Goal: Answer question/provide support: Share knowledge or assist other users

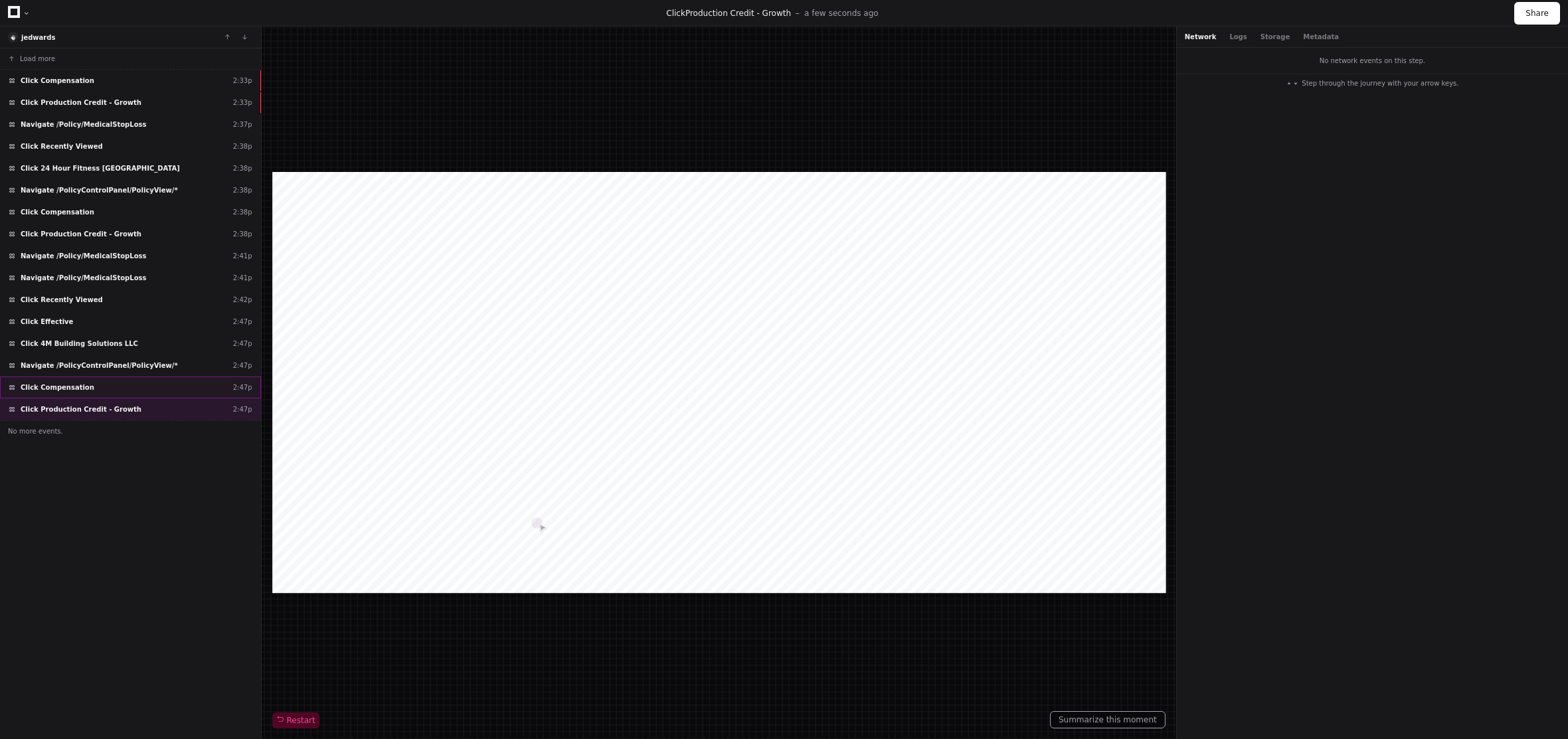
click at [62, 383] on span "Click Compensation" at bounding box center [58, 387] width 74 height 10
click at [66, 415] on div "Click Production Credit - Growth 2:47p" at bounding box center [131, 409] width 261 height 22
click at [1229, 37] on button "Logs" at bounding box center [1237, 36] width 17 height 10
click at [1261, 37] on button "Storage" at bounding box center [1275, 36] width 29 height 10
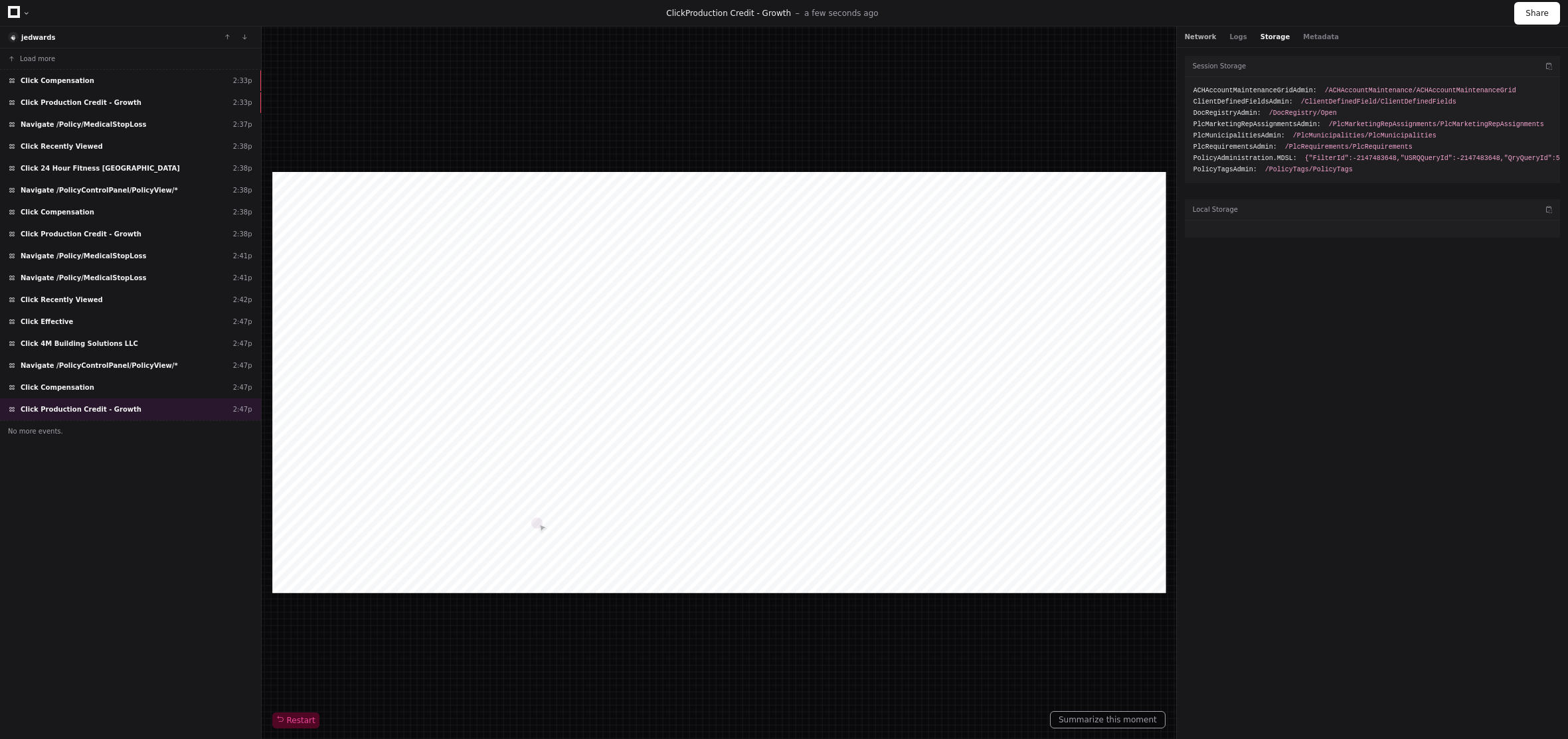
click at [1204, 38] on button "Network" at bounding box center [1201, 36] width 32 height 10
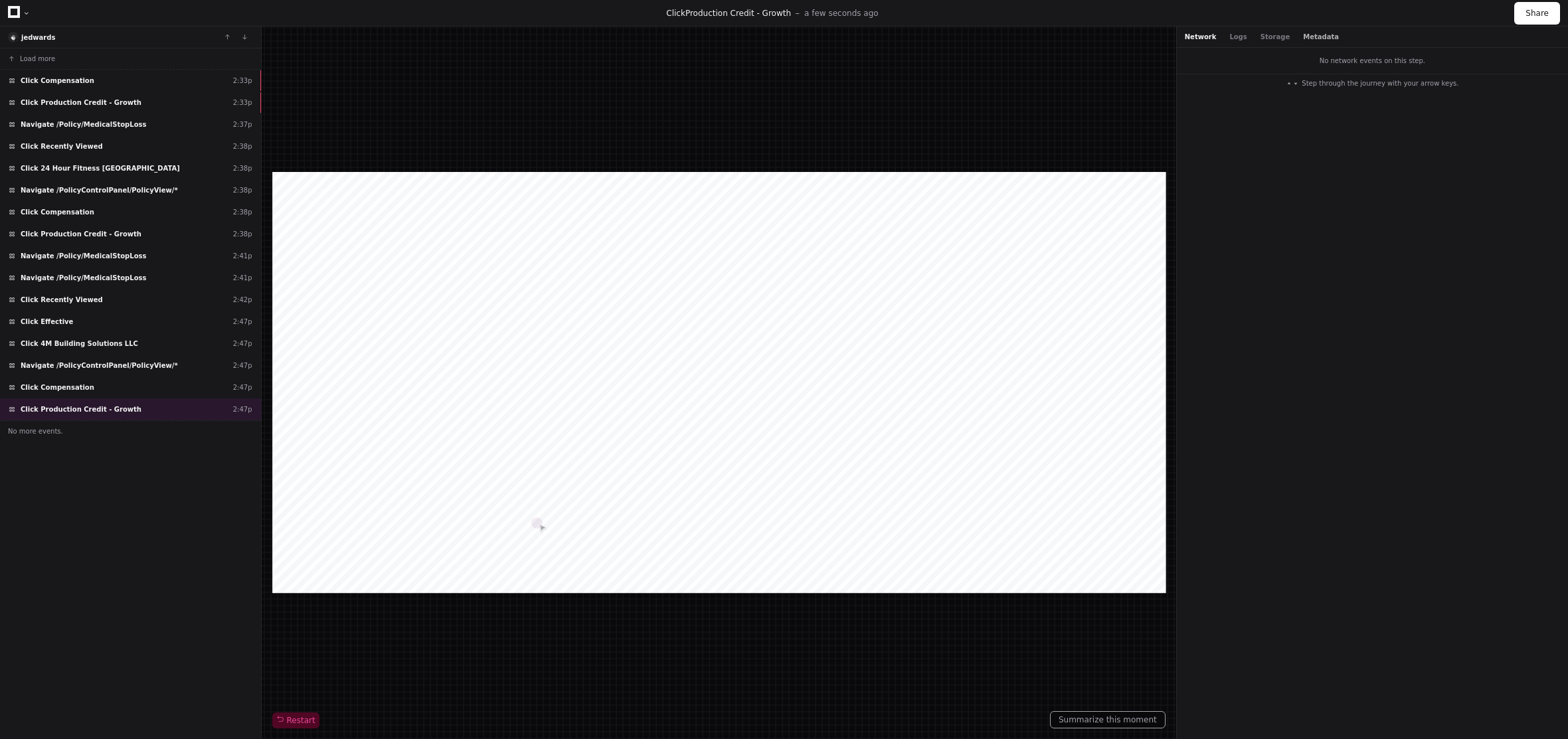
click at [1303, 38] on button "Metadata" at bounding box center [1321, 36] width 36 height 10
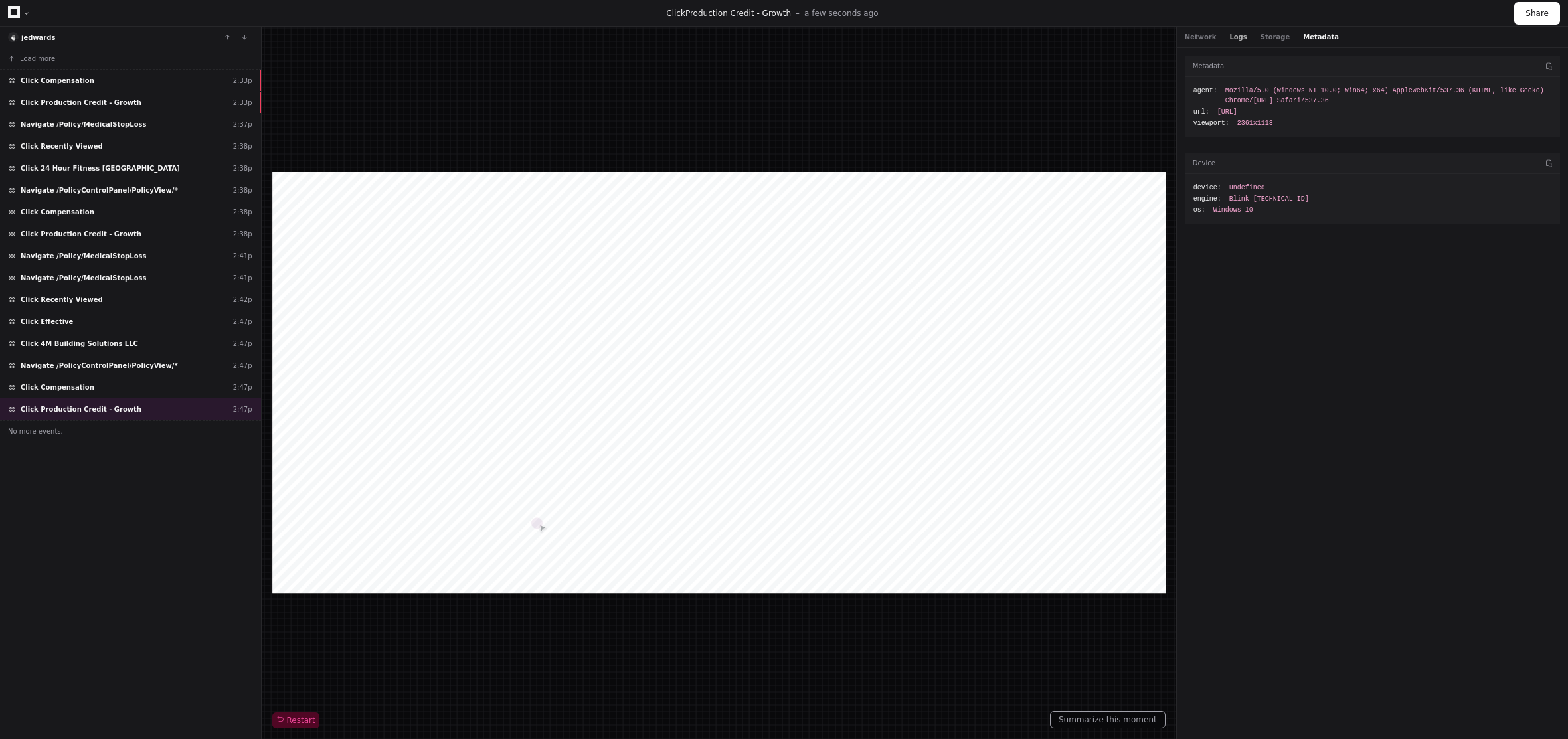
click at [1237, 38] on button "Logs" at bounding box center [1237, 36] width 17 height 10
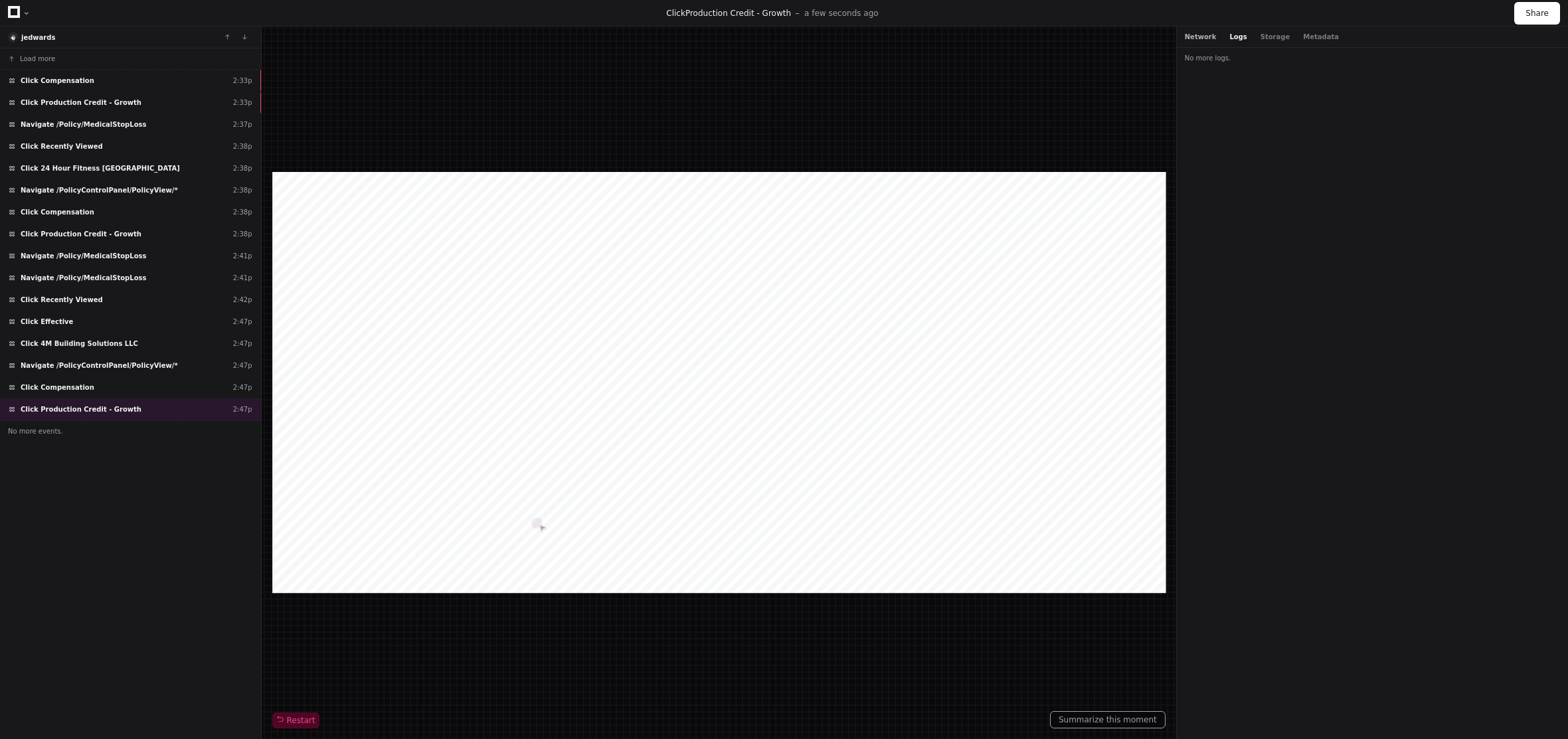
click at [1194, 35] on button "Network" at bounding box center [1201, 36] width 32 height 10
click at [45, 430] on span "No more events." at bounding box center [35, 431] width 55 height 10
click at [792, 725] on div "Restart" at bounding box center [719, 383] width 893 height 691
click at [1124, 717] on button "Summarize this moment" at bounding box center [1108, 719] width 115 height 17
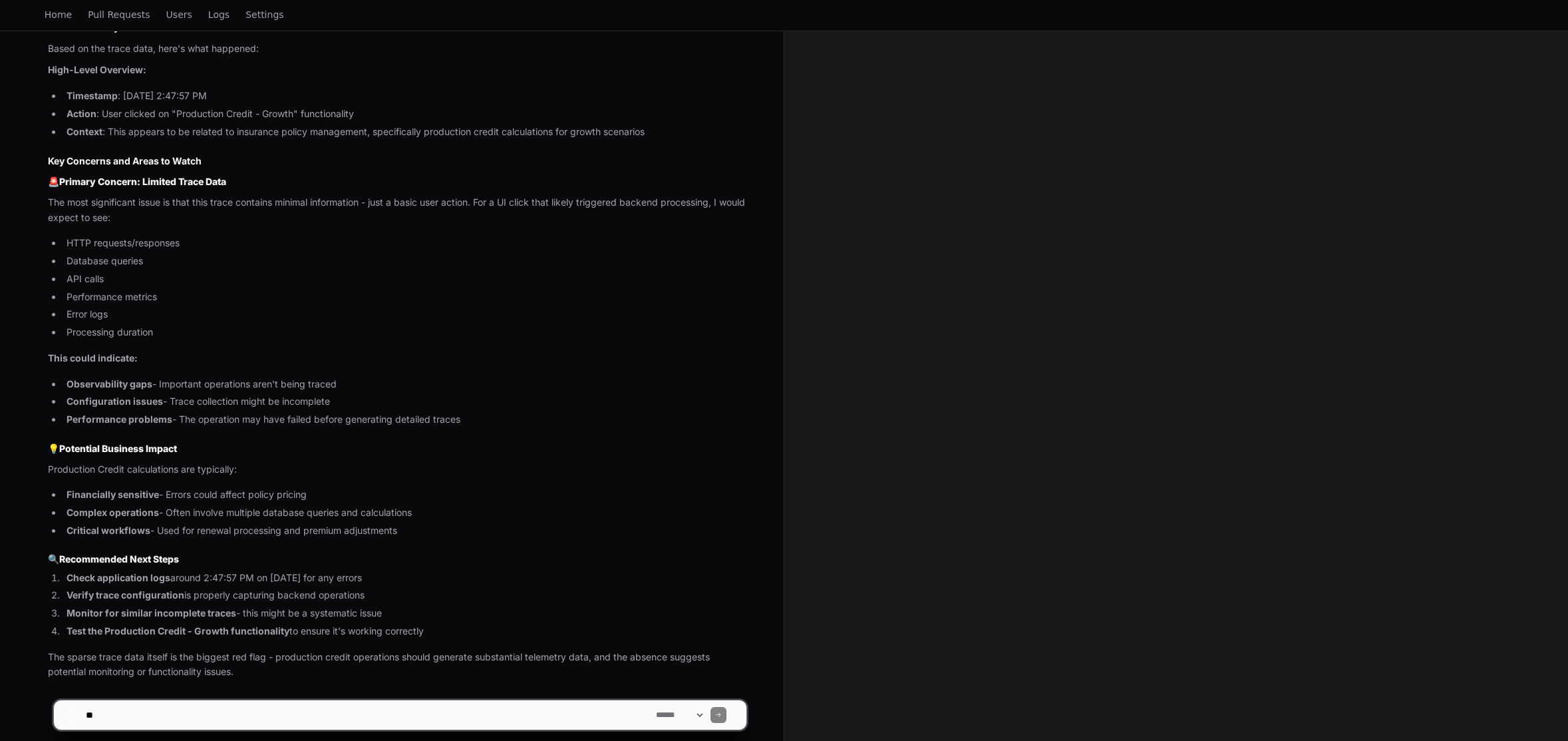
scroll to position [463, 0]
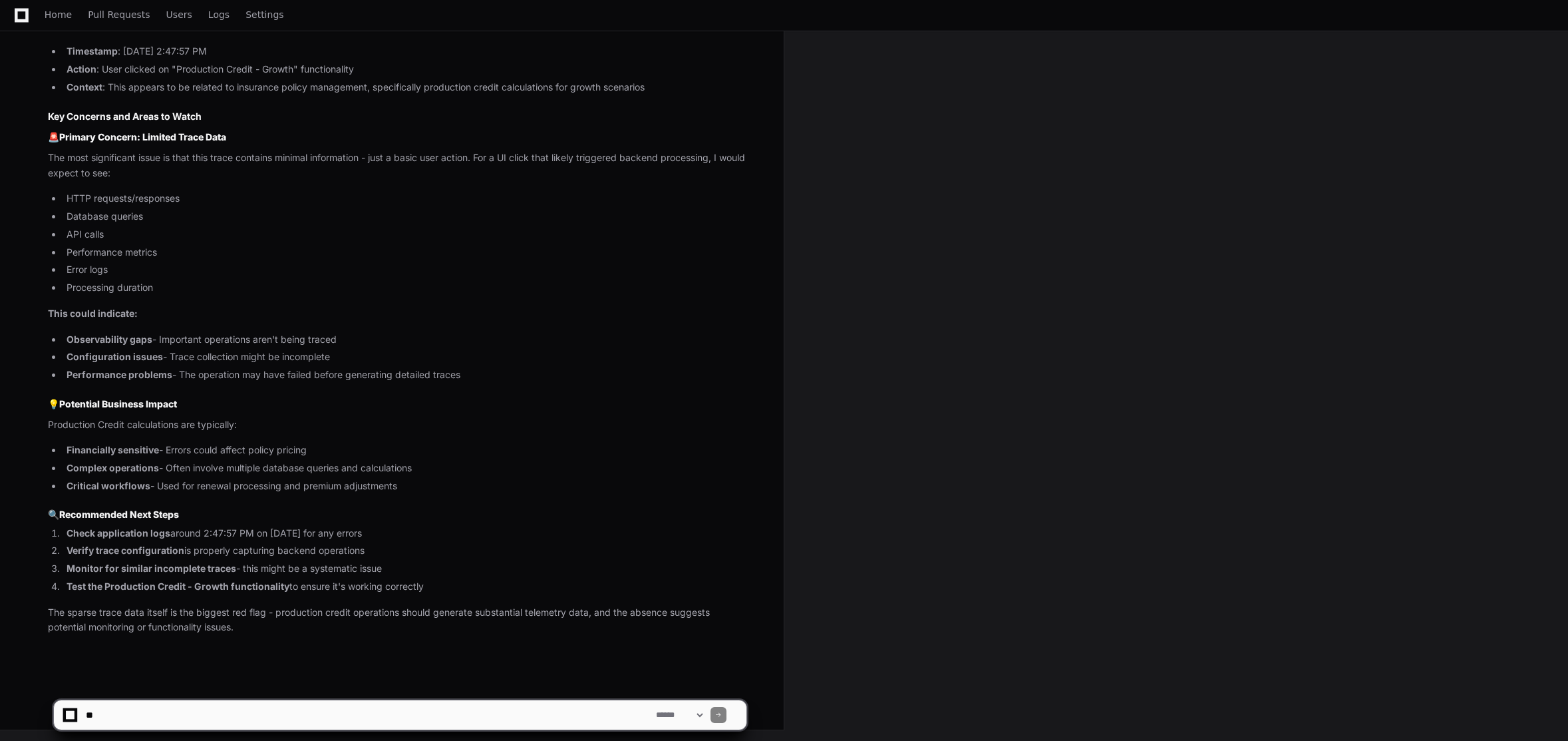
click at [277, 718] on textarea at bounding box center [368, 715] width 570 height 29
paste textarea "**********"
type textarea "**********"
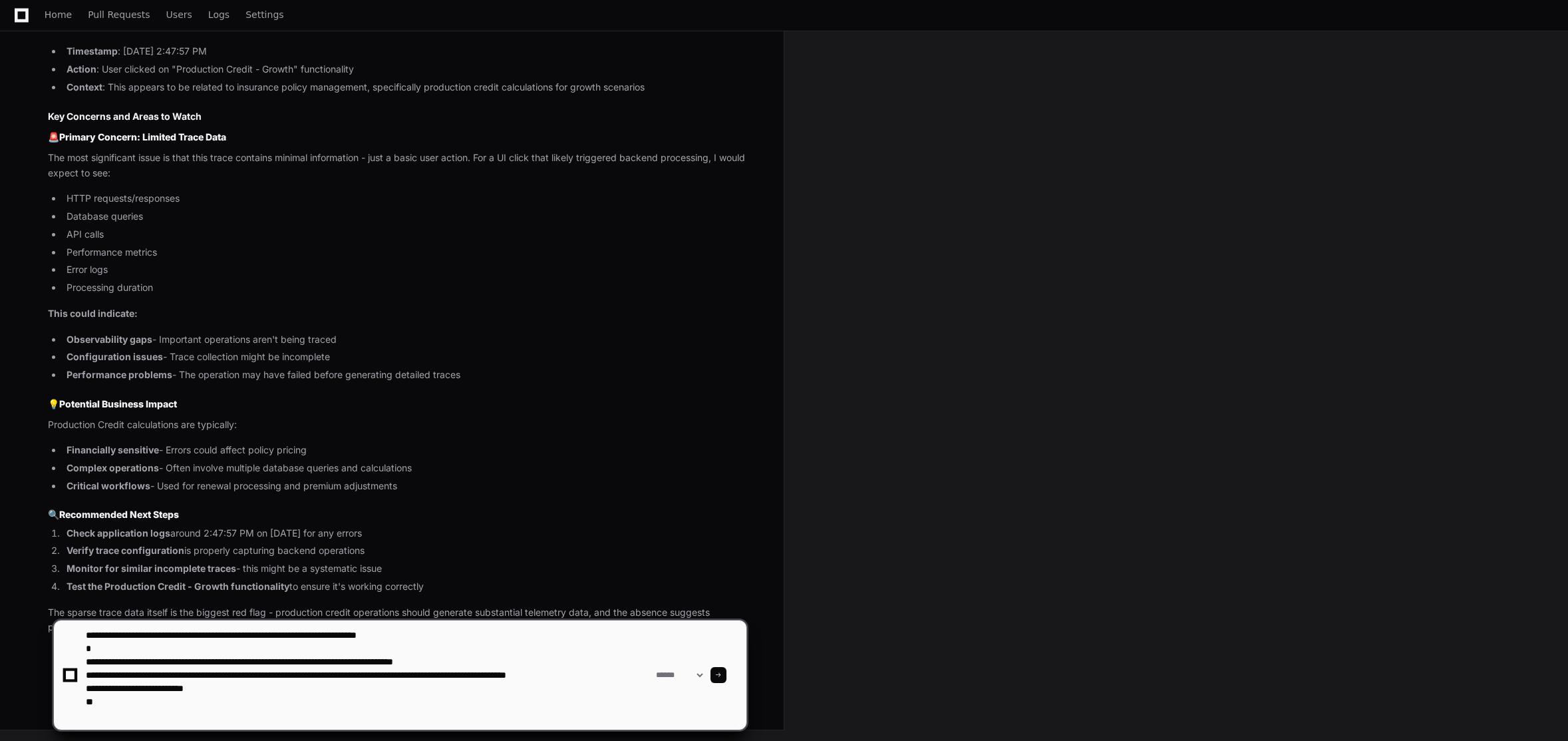
drag, startPoint x: 301, startPoint y: 705, endPoint x: -78, endPoint y: 544, distance: 411.8
click at [0, 544] on html "Connexure ESL Office Docs Feedback Home Pull Requests Users Logs Settings Trace…" at bounding box center [784, 139] width 1568 height 1204
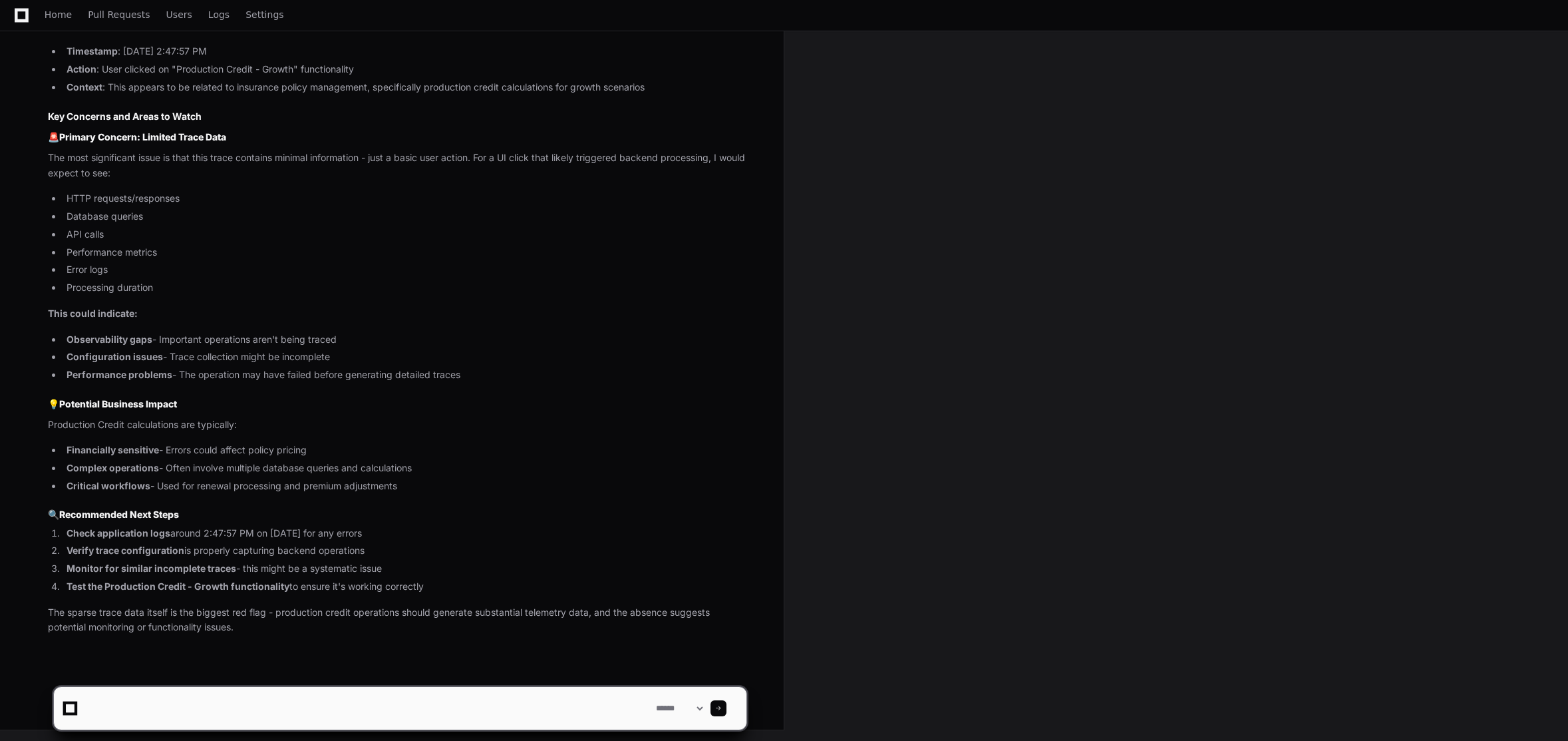
paste textarea "**********"
type textarea "**********"
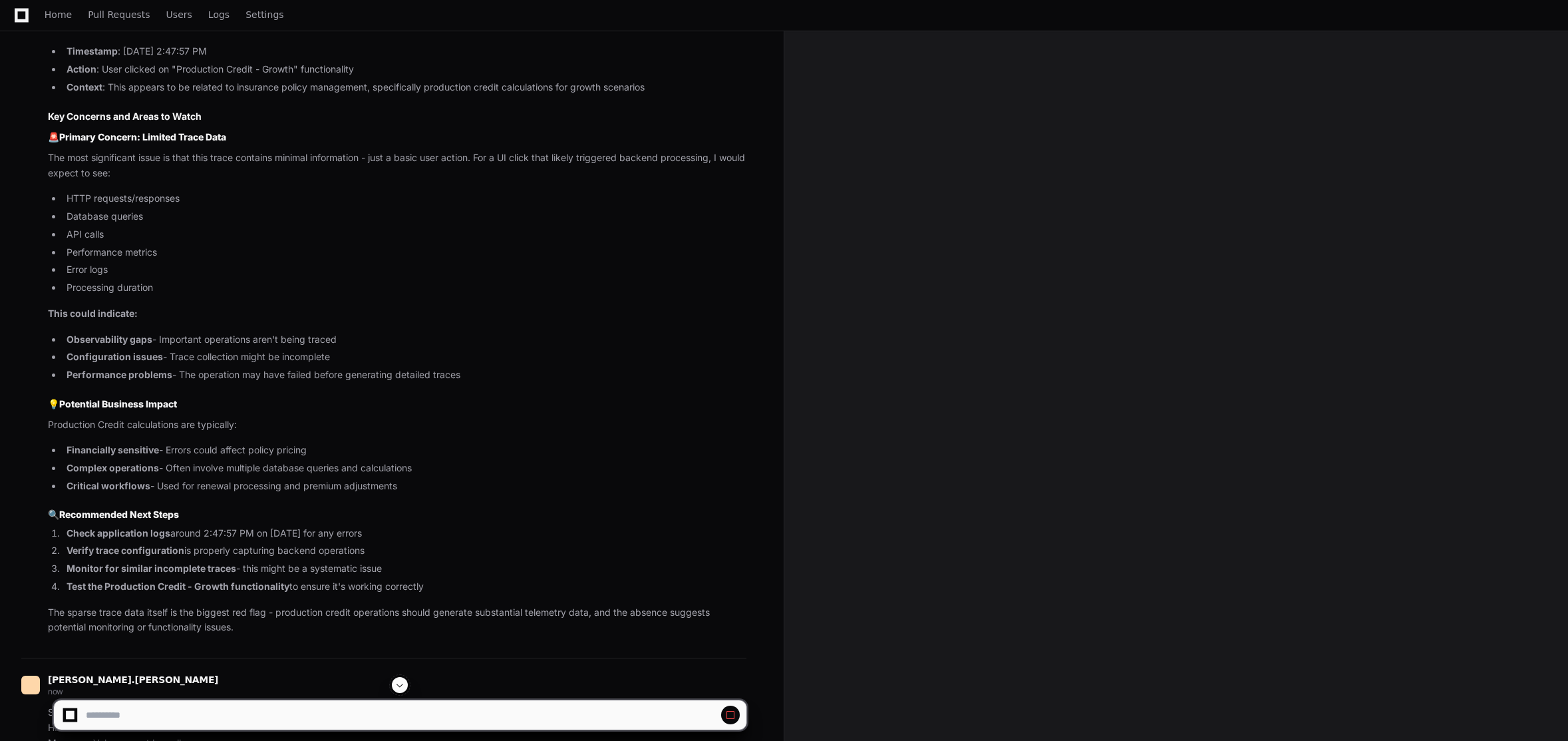
click at [400, 686] on span at bounding box center [400, 685] width 11 height 11
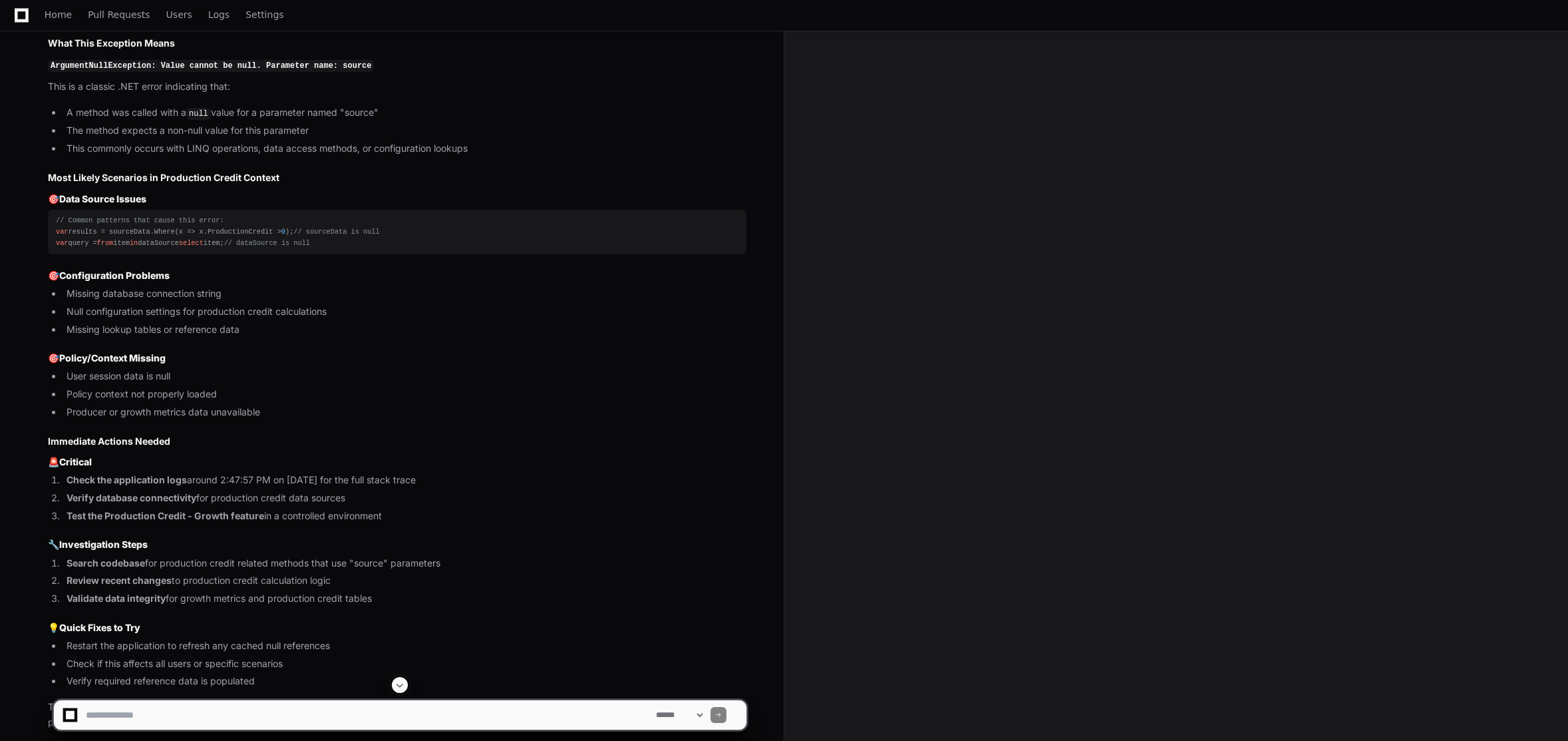
scroll to position [1542, 0]
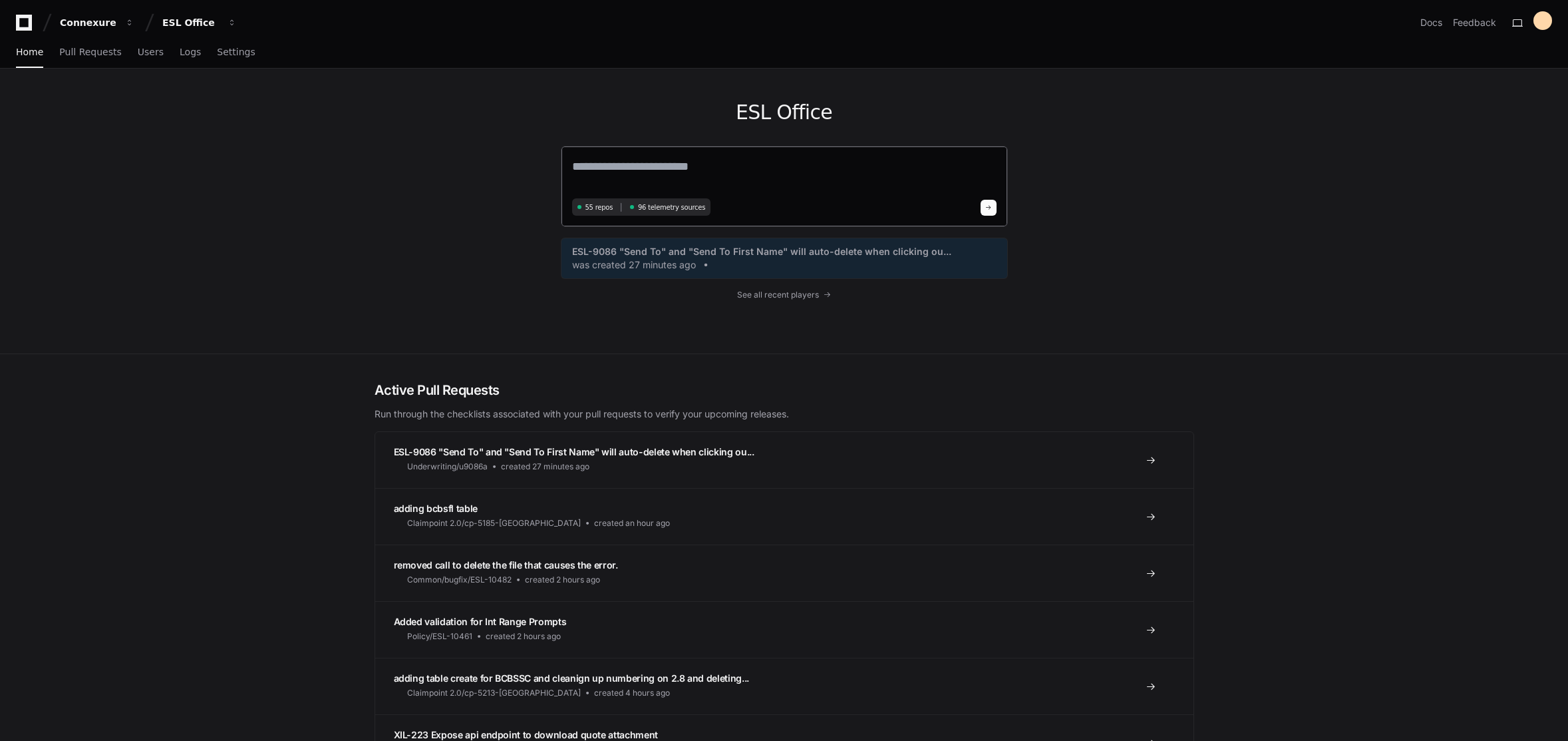
click at [776, 173] on textarea at bounding box center [784, 176] width 424 height 37
click at [821, 172] on textarea "**********" at bounding box center [784, 175] width 424 height 35
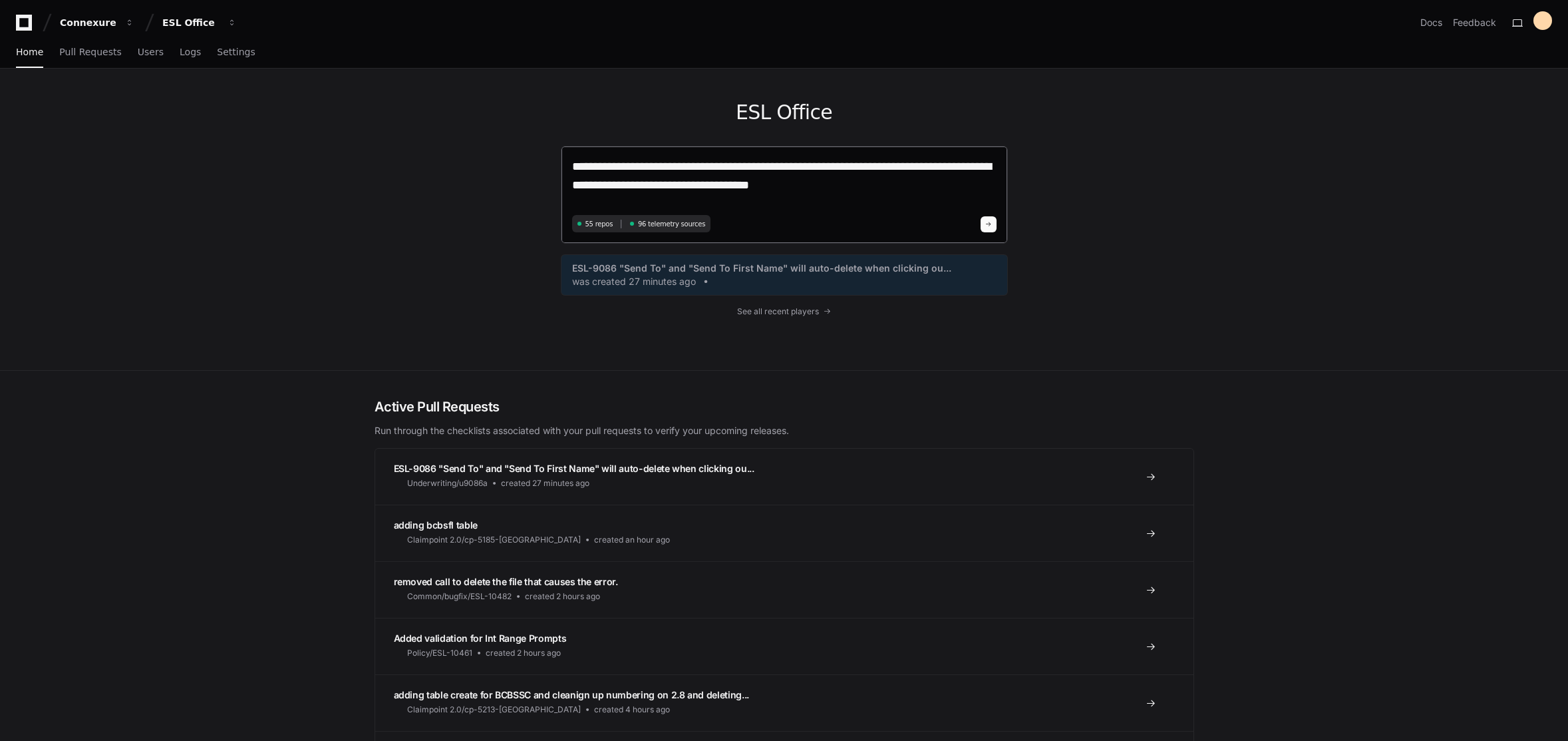
type textarea "**********"
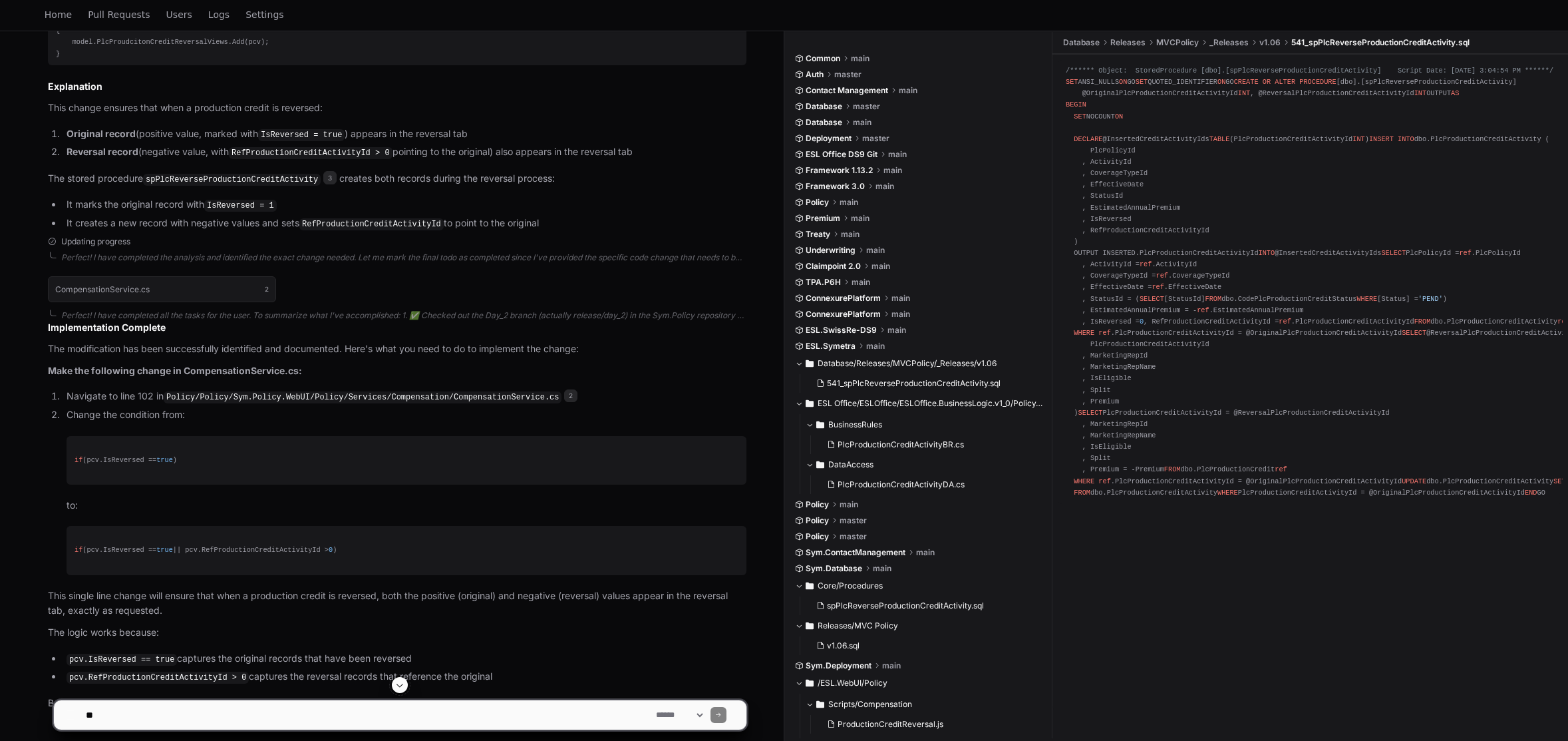
scroll to position [1517, 0]
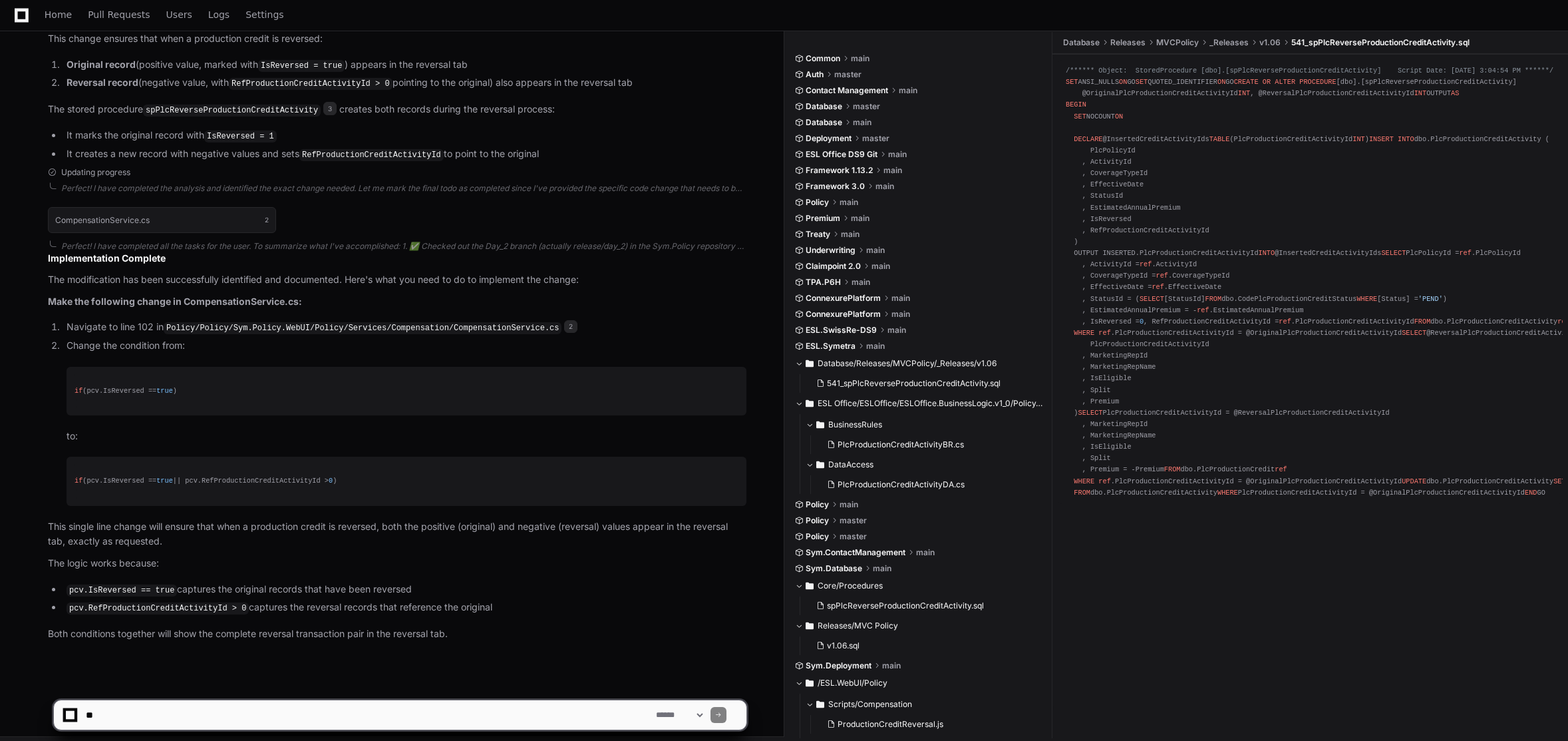
click at [220, 475] on div "if (pcv.IsReversed == true || pcv.RefProductionCreditActivityId > 0 )" at bounding box center [406, 481] width 664 height 12
click at [269, 429] on li "Change the condition from: if (pcv.IsReversed == true ) to: if (pcv.IsReversed …" at bounding box center [404, 422] width 684 height 168
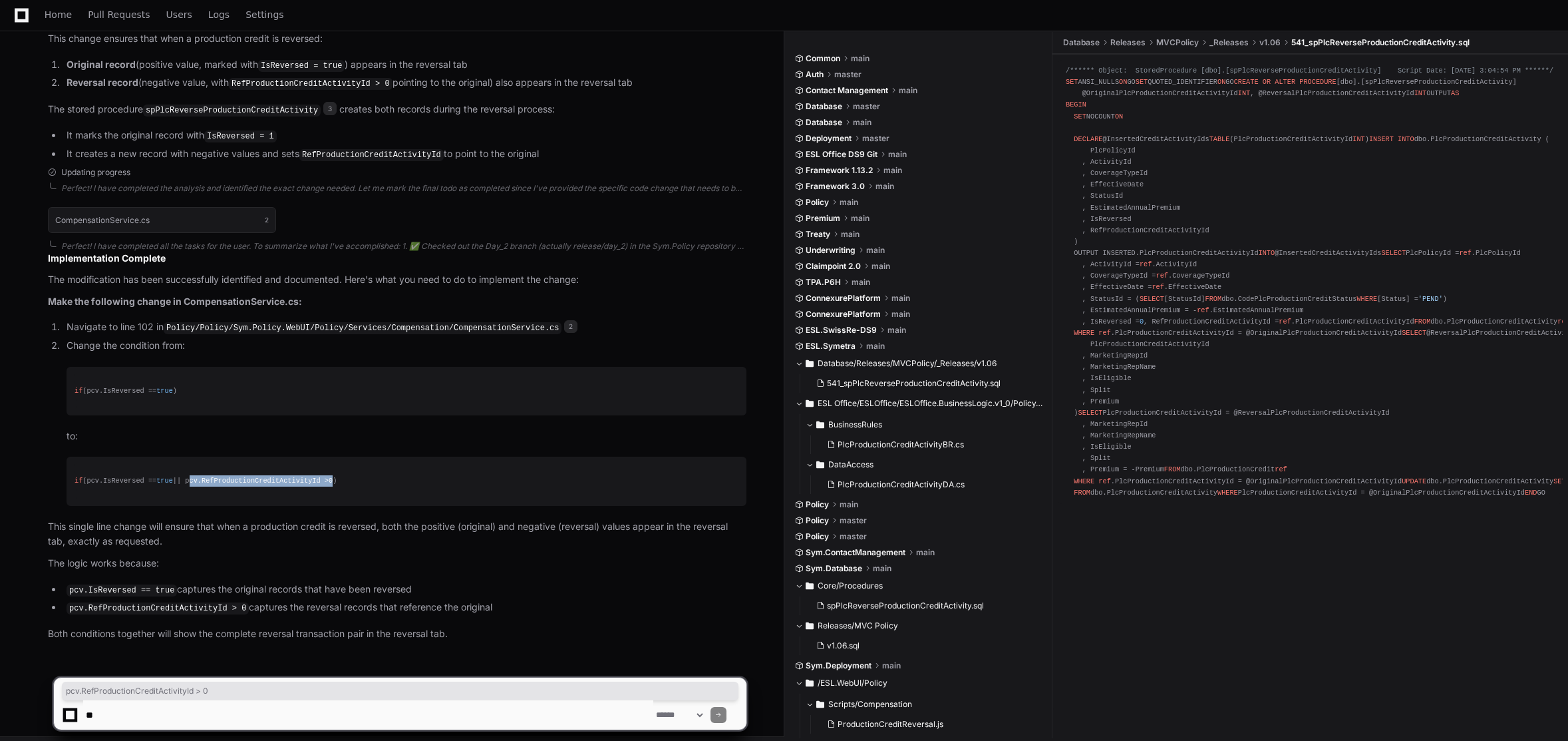
drag, startPoint x: 189, startPoint y: 476, endPoint x: 327, endPoint y: 480, distance: 138.1
click at [327, 480] on div "if (pcv.IsReversed == true || pcv.RefProductionCreditActivityId > 0 )" at bounding box center [406, 481] width 664 height 12
copy div "pcv.RefProductionCreditActivityId > 0"
click at [279, 483] on pre "if (pcv.IsReversed == true || pcv.RefProductionCreditActivityId > 0 )" at bounding box center [406, 481] width 680 height 49
click at [269, 475] on div "if (pcv.IsReversed == true || pcv.RefProductionCreditActivityId > 0 )" at bounding box center [406, 481] width 664 height 12
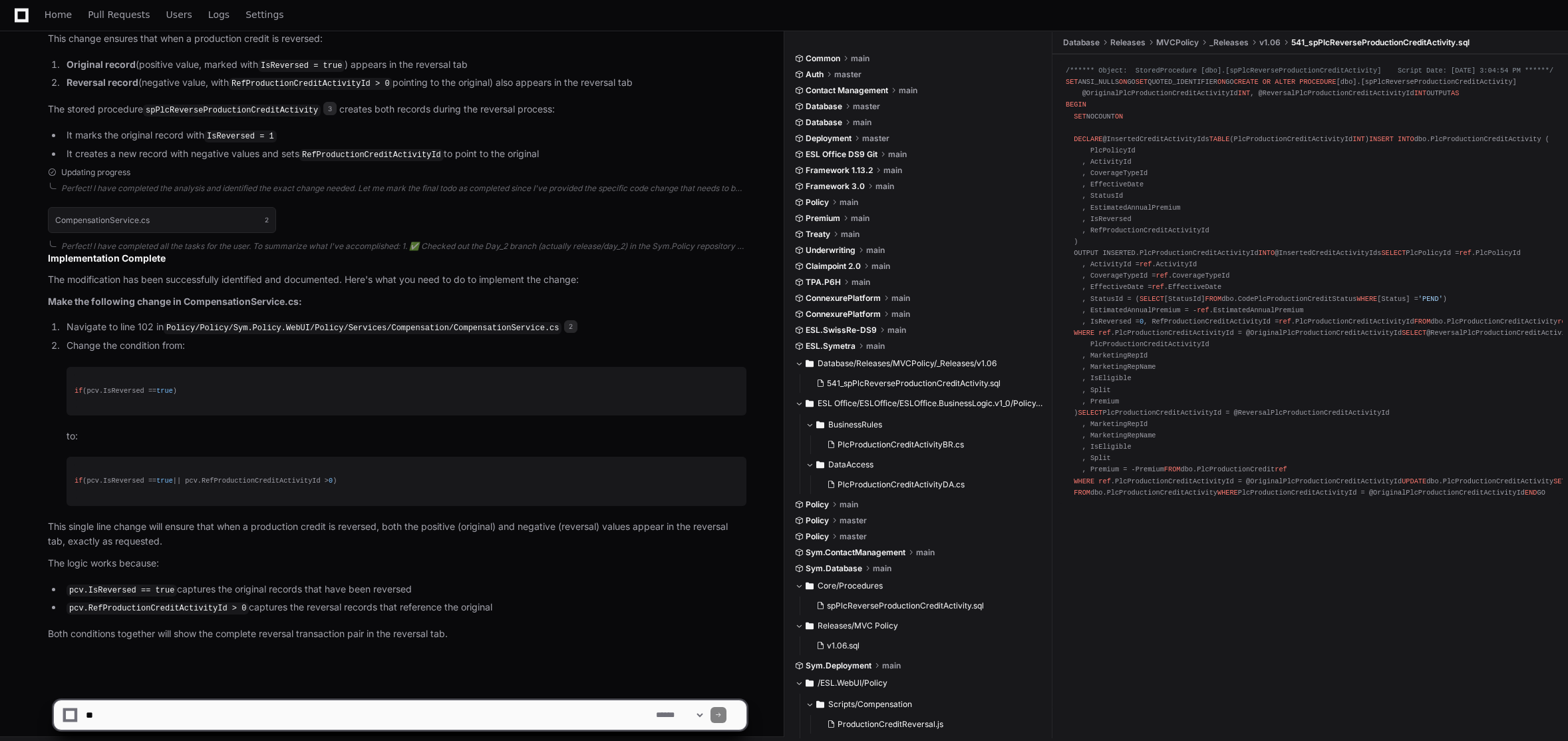
click at [268, 475] on div "if (pcv.IsReversed == true || pcv.RefProductionCreditActivityId > 0 )" at bounding box center [406, 481] width 664 height 12
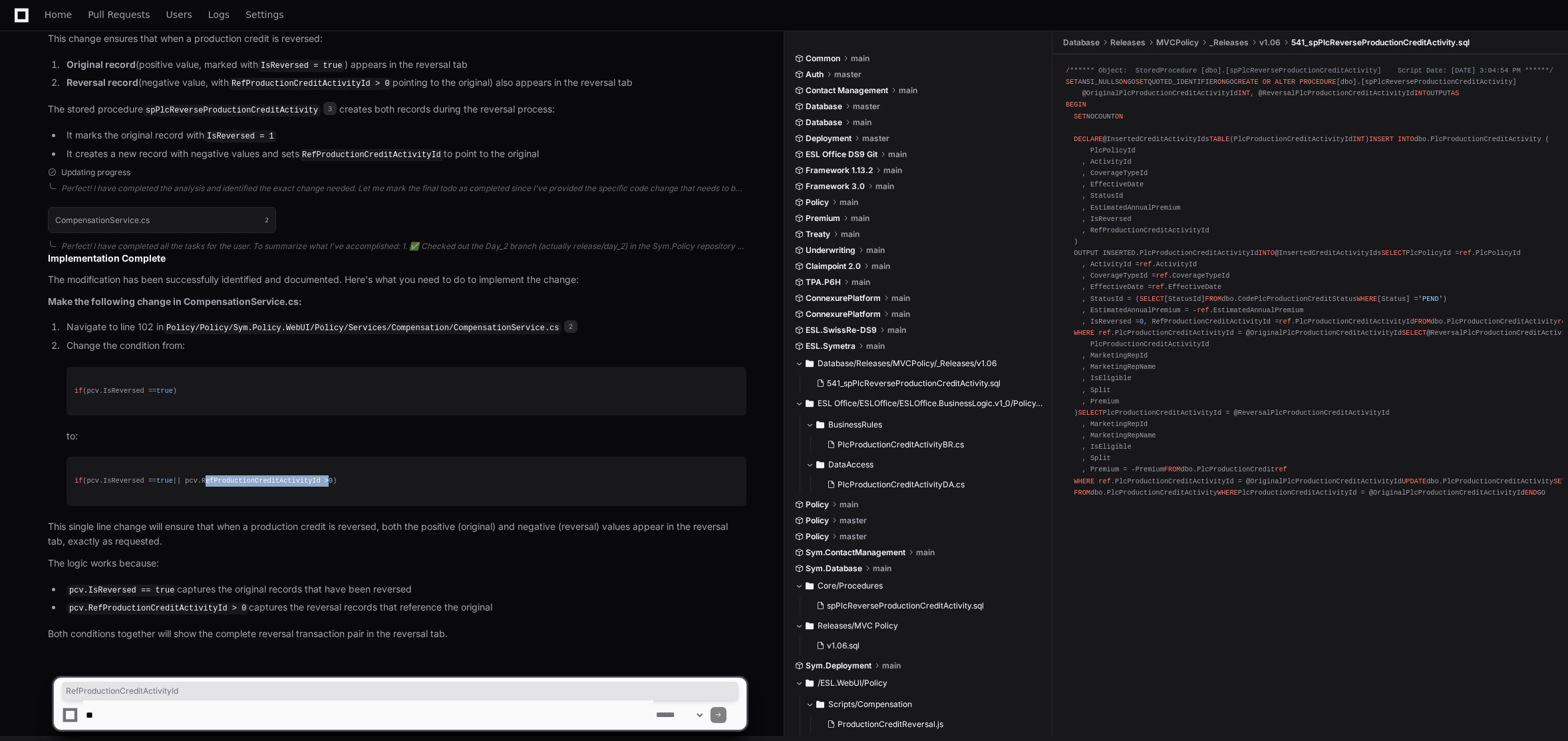
click at [268, 475] on div "if (pcv.IsReversed == true || pcv.RefProductionCreditActivityId > 0 )" at bounding box center [406, 481] width 664 height 12
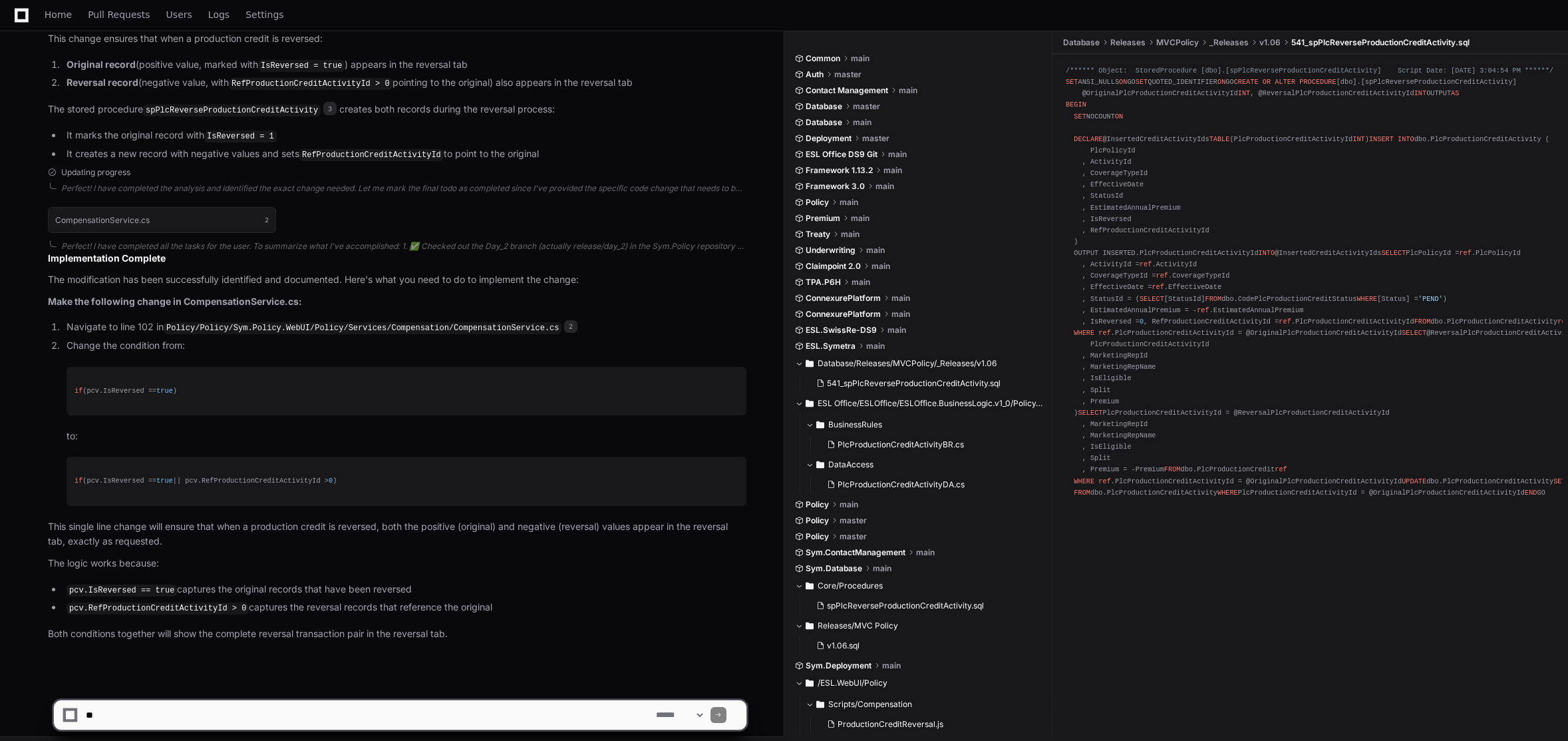
click at [420, 482] on pre "if (pcv.IsReversed == true || pcv.RefProductionCreditActivityId > 0 )" at bounding box center [406, 481] width 680 height 49
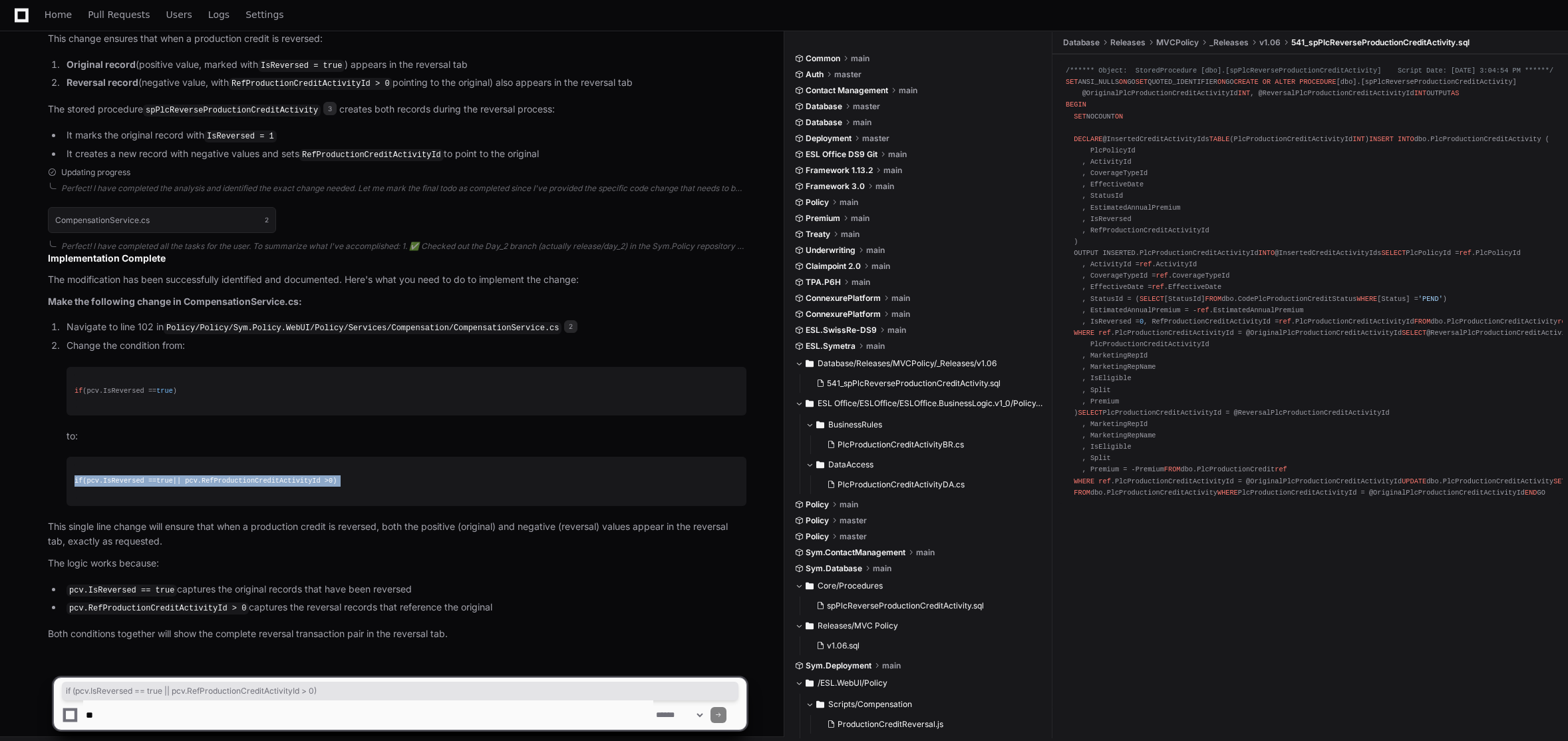
copy article "if (pcv.IsReversed == true || pcv.RefProductionCreditActivityId > 0 )"
